Goal: Transaction & Acquisition: Purchase product/service

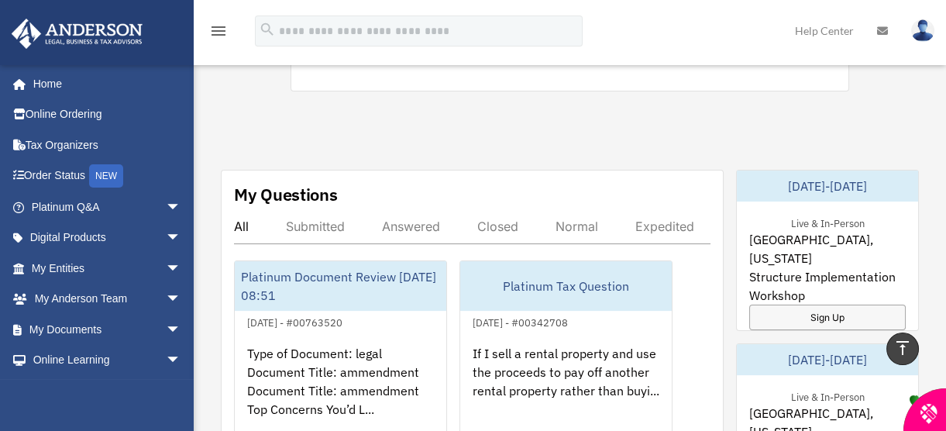
scroll to position [352, 0]
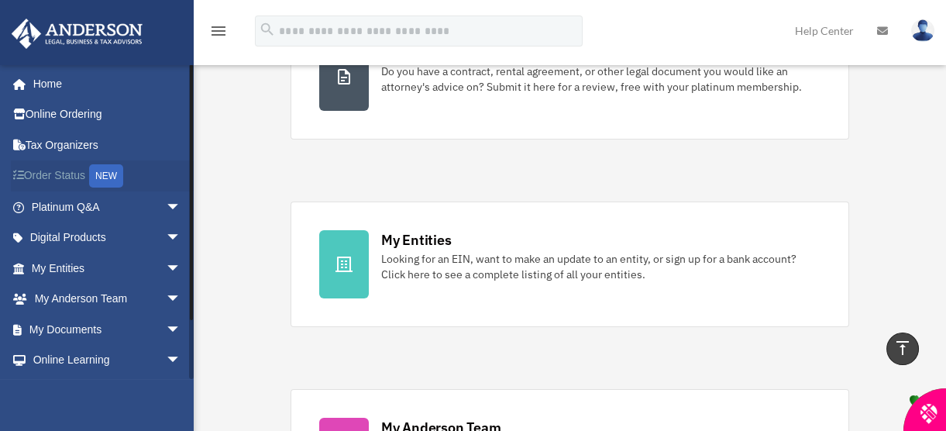
click at [64, 167] on link "Order Status NEW" at bounding box center [108, 176] width 194 height 32
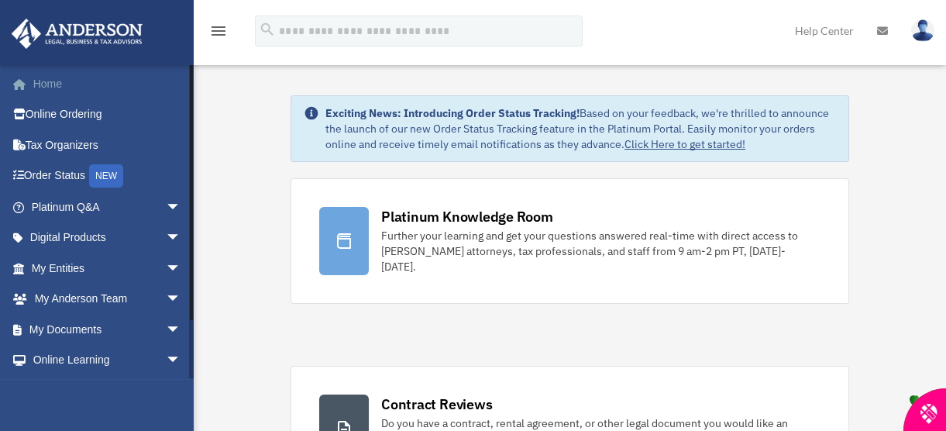
click at [54, 73] on link "Home" at bounding box center [108, 83] width 194 height 31
click at [66, 106] on link "Online Ordering" at bounding box center [108, 114] width 194 height 31
click at [215, 29] on icon "menu" at bounding box center [218, 31] width 19 height 19
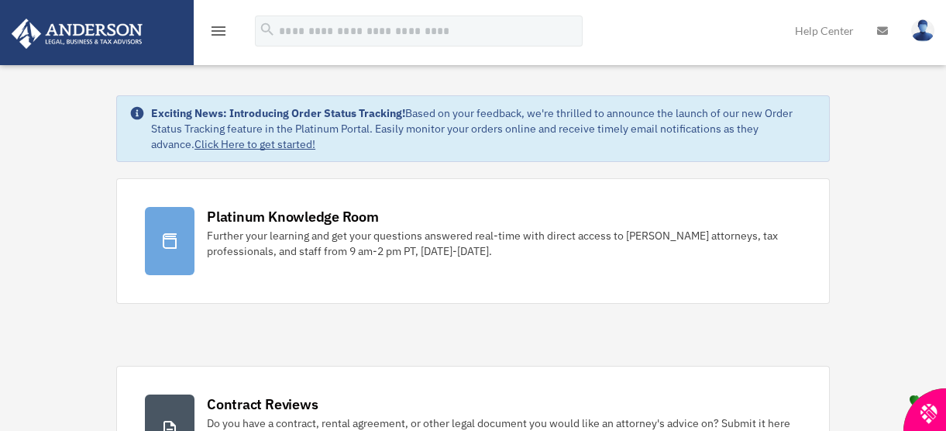
click at [215, 29] on icon "menu" at bounding box center [218, 31] width 19 height 19
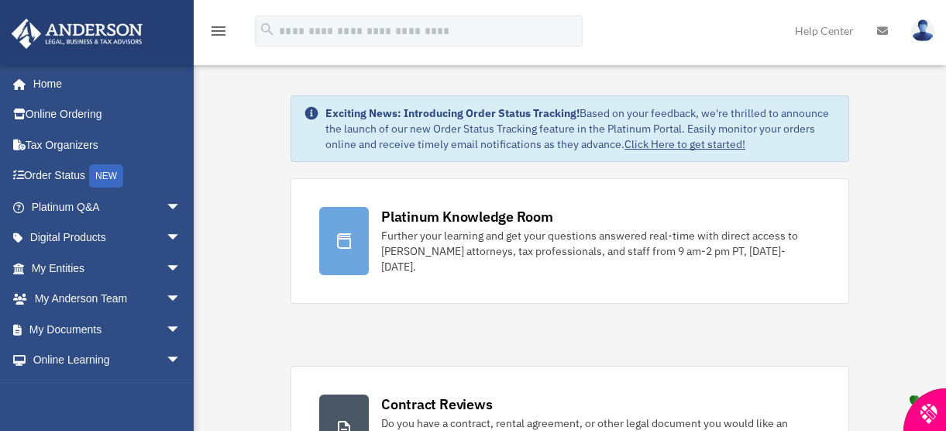
click at [677, 143] on link "Click Here to get started!" at bounding box center [685, 144] width 121 height 14
